Goal: Information Seeking & Learning: Learn about a topic

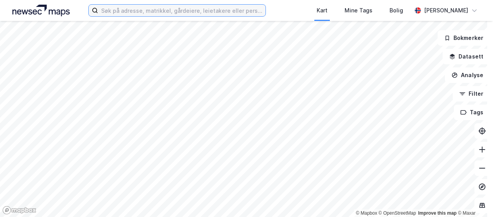
click at [107, 9] on input at bounding box center [181, 11] width 167 height 12
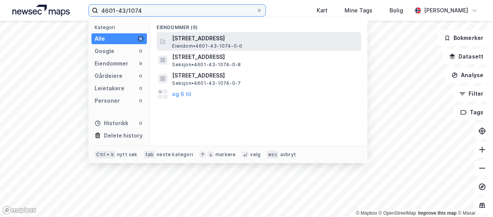
type input "4601-43/1074"
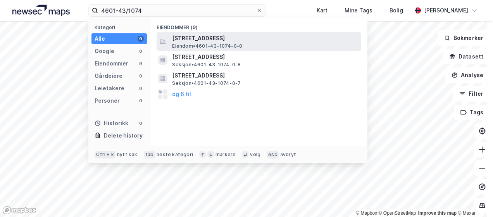
click at [204, 41] on span "[STREET_ADDRESS]" at bounding box center [265, 38] width 186 height 9
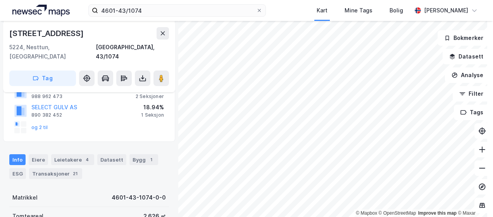
scroll to position [139, 0]
click at [135, 155] on div "Bygg 1" at bounding box center [143, 160] width 29 height 11
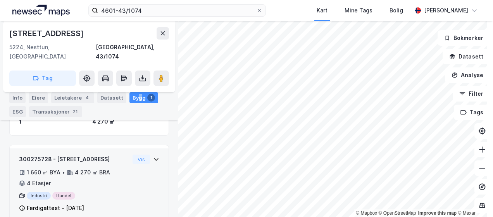
scroll to position [232, 0]
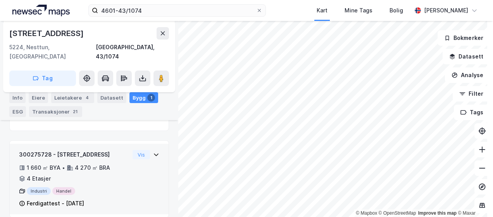
click at [66, 199] on div "Ferdigattest - [DATE]" at bounding box center [55, 203] width 57 height 9
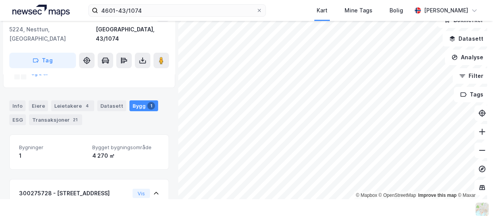
scroll to position [187, 0]
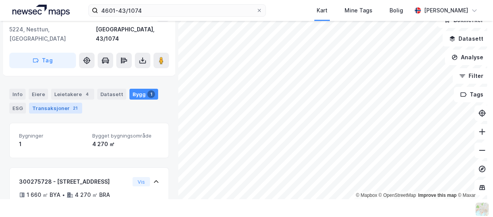
click at [50, 103] on div "Transaksjoner 21" at bounding box center [55, 108] width 53 height 11
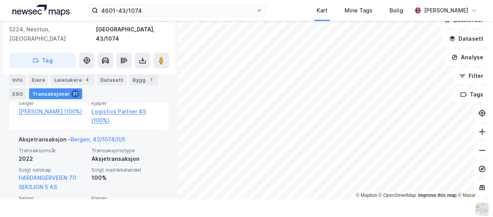
scroll to position [440, 0]
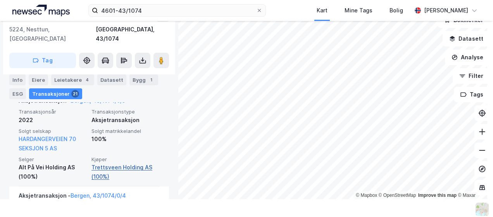
click at [104, 163] on link "Trettsveen Holding AS (100%)" at bounding box center [125, 172] width 68 height 19
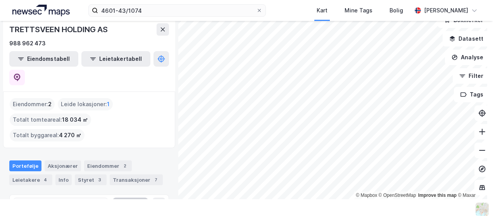
scroll to position [39, 0]
